Goal: Answer question/provide support

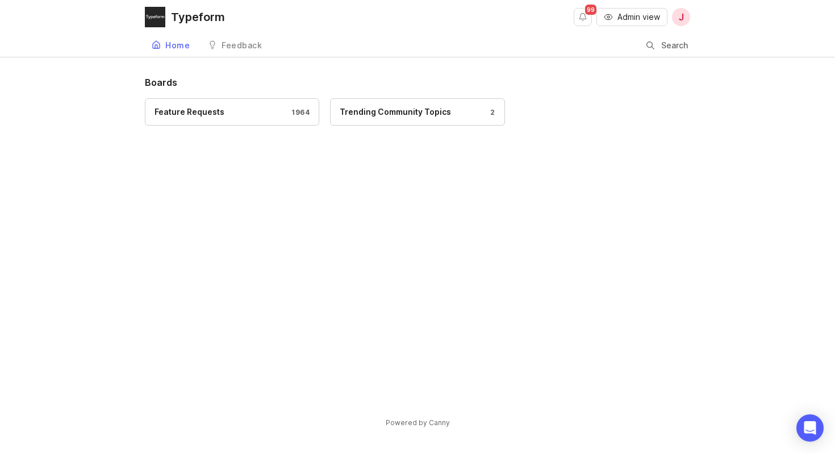
click at [638, 16] on span "Admin view" at bounding box center [638, 16] width 43 height 11
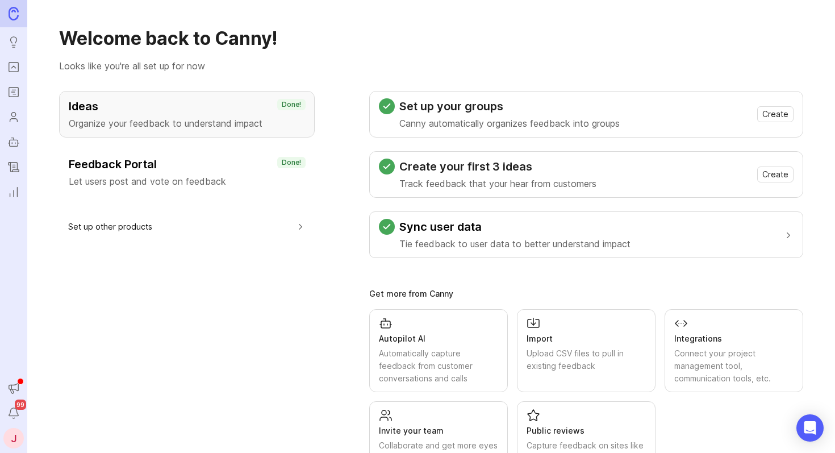
click at [130, 177] on p "Let users post and vote on feedback" at bounding box center [187, 181] width 236 height 14
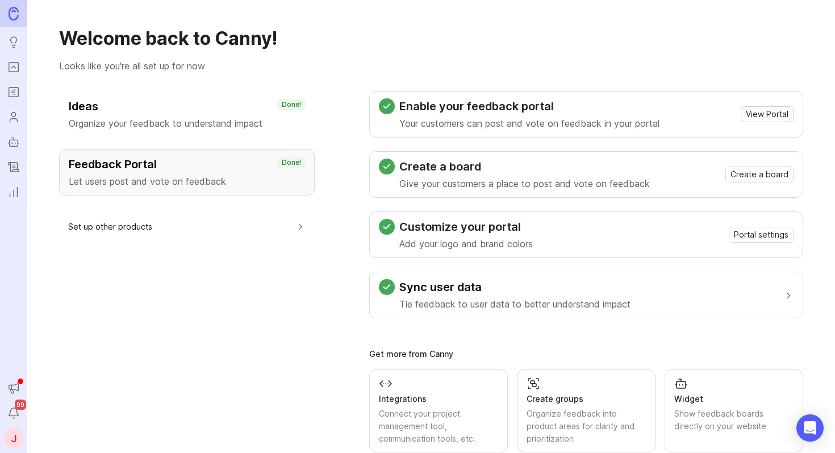
click at [746, 117] on span "View Portal" at bounding box center [767, 113] width 43 height 11
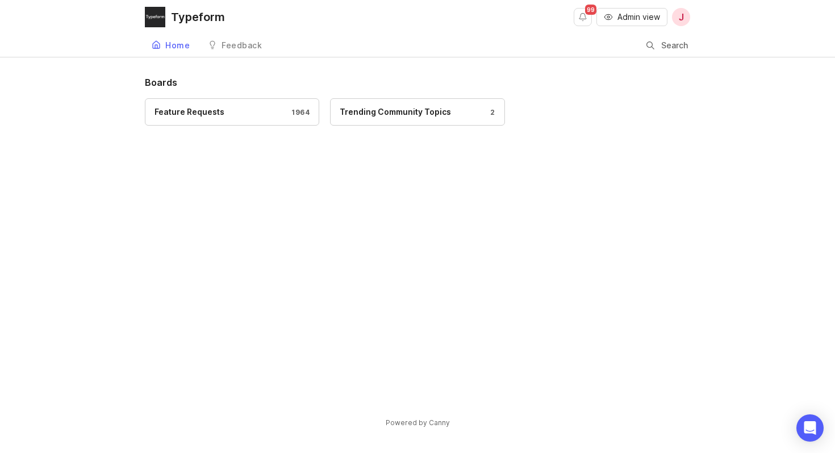
click at [223, 118] on div "Feature Requests 1964" at bounding box center [232, 112] width 155 height 12
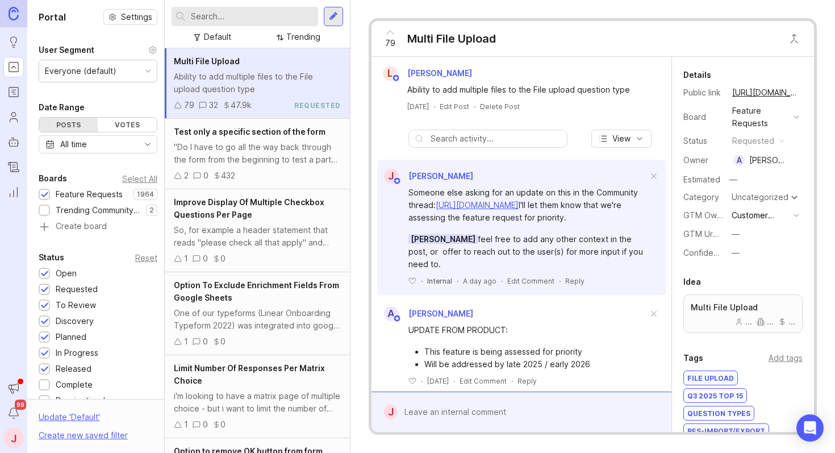
click at [250, 16] on input "text" at bounding box center [252, 16] width 123 height 12
type input "Next button"
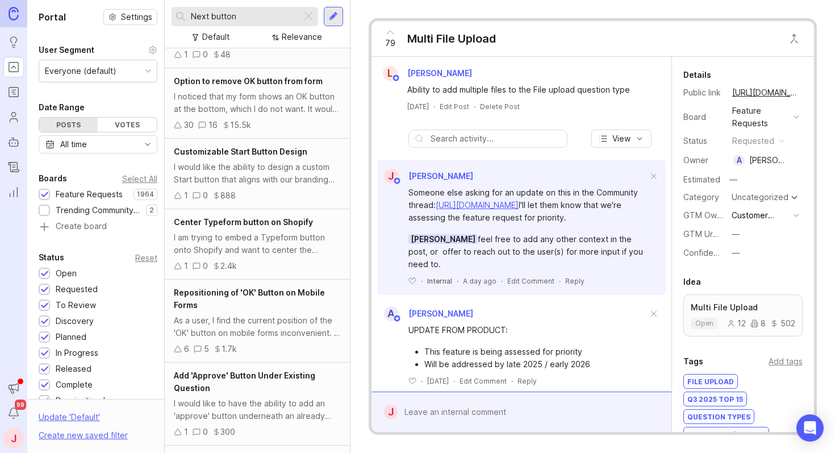
scroll to position [732, 0]
click at [285, 106] on div "I noticed that my form shows an OK button at the bottom, which I do not want. I…" at bounding box center [257, 105] width 167 height 25
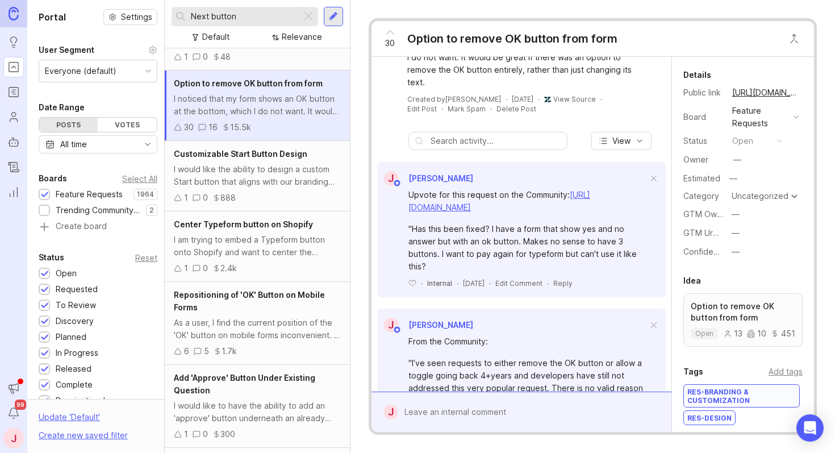
scroll to position [94, 0]
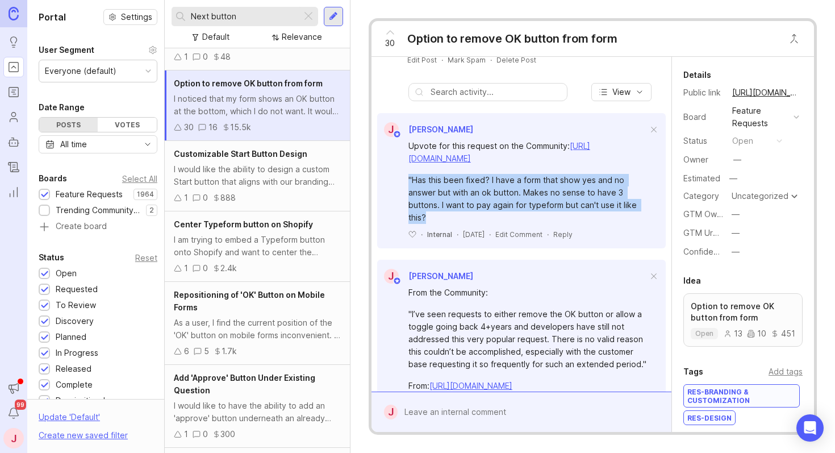
drag, startPoint x: 478, startPoint y: 235, endPoint x: 421, endPoint y: 186, distance: 74.9
click at [421, 186] on div ""Has this been fixed? I have a form that show yes and no answer but with an ok …" at bounding box center [527, 199] width 239 height 50
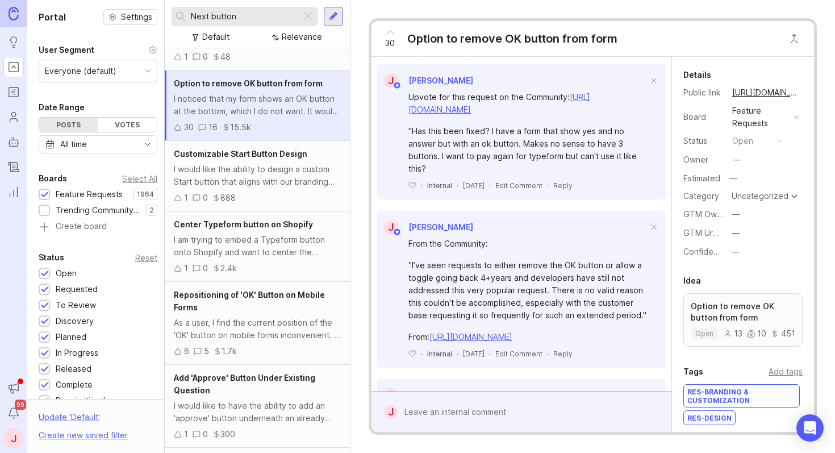
scroll to position [182, 0]
